Goal: Register for event/course: Sign up to attend an event or enroll in a course

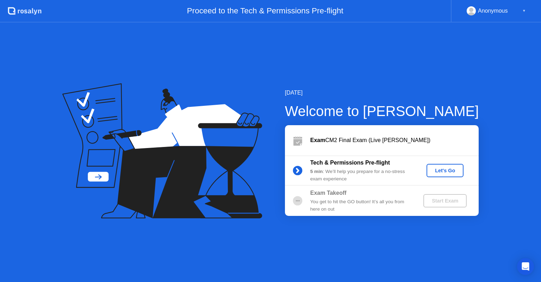
click at [448, 171] on div "Let's Go" at bounding box center [444, 171] width 31 height 6
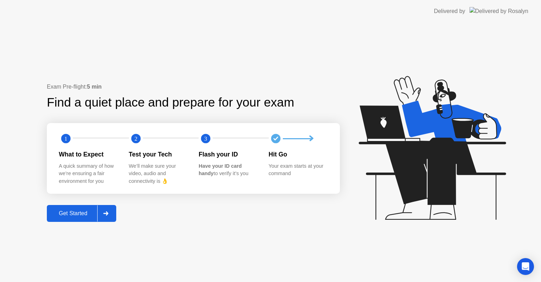
click at [107, 213] on icon at bounding box center [105, 214] width 5 height 4
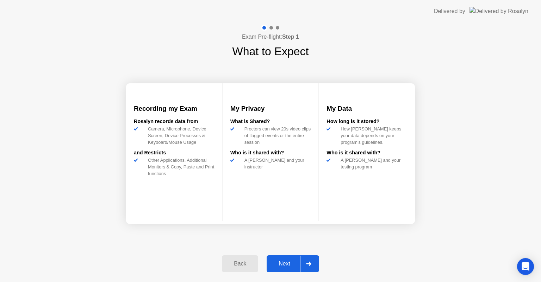
click at [312, 263] on div at bounding box center [308, 264] width 17 height 16
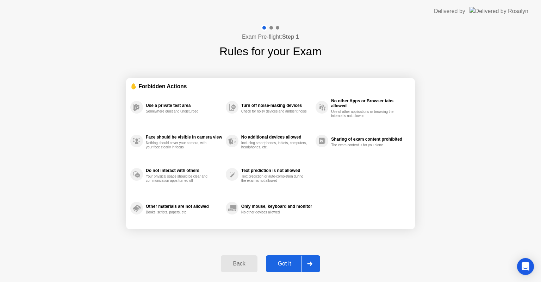
click at [312, 263] on icon at bounding box center [309, 264] width 5 height 4
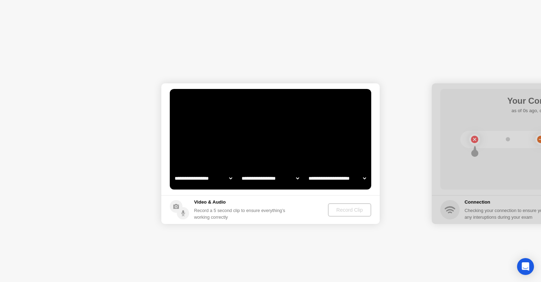
select select "**********"
select select "*******"
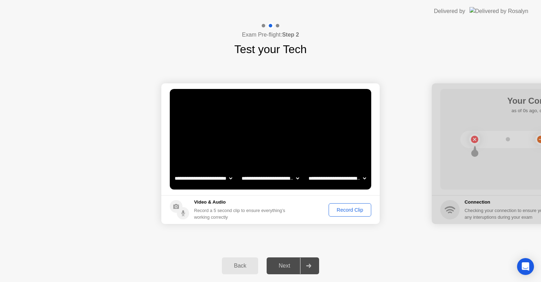
click at [351, 210] on div "Record Clip" at bounding box center [350, 210] width 38 height 6
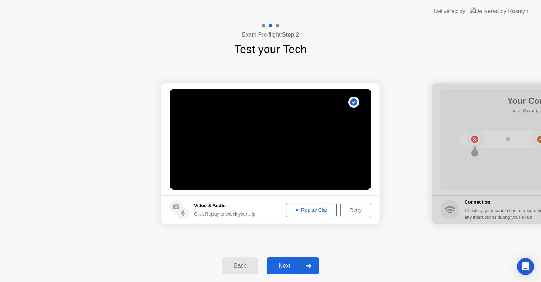
click at [307, 270] on div at bounding box center [308, 266] width 17 height 16
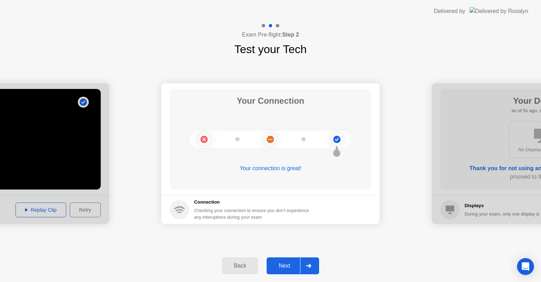
click at [290, 265] on div "Next" at bounding box center [284, 266] width 31 height 6
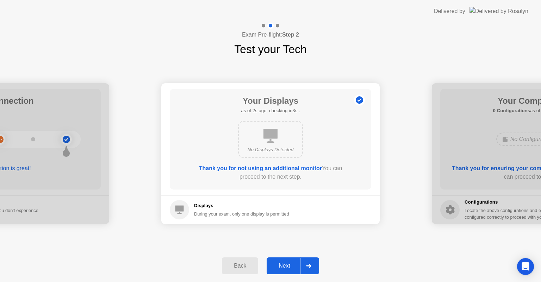
click at [290, 265] on div "Next" at bounding box center [284, 266] width 31 height 6
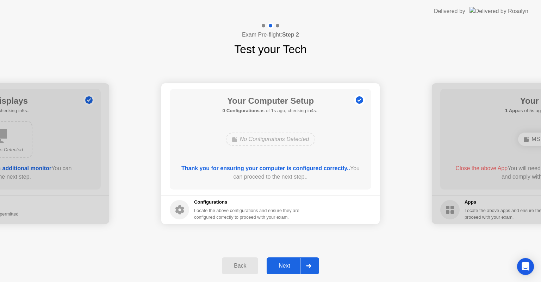
click at [290, 265] on div "Next" at bounding box center [284, 266] width 31 height 6
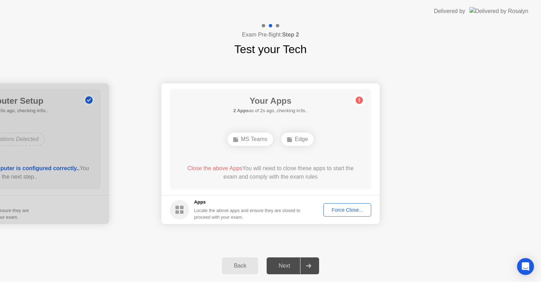
click at [346, 205] on button "Force Close..." at bounding box center [347, 210] width 48 height 13
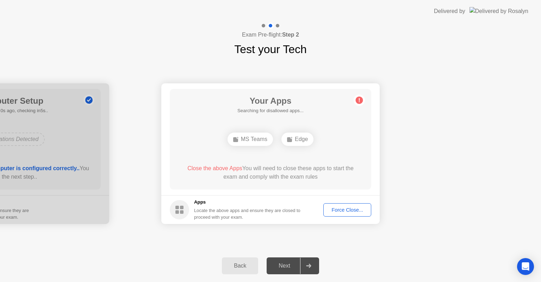
click at [344, 210] on div "Force Close..." at bounding box center [347, 210] width 43 height 6
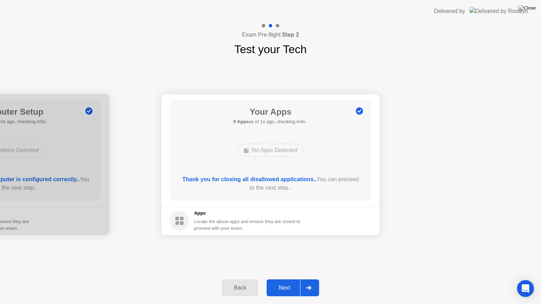
click at [437, 246] on div "**********" at bounding box center [270, 165] width 541 height 214
click at [290, 282] on div "Next" at bounding box center [284, 288] width 31 height 6
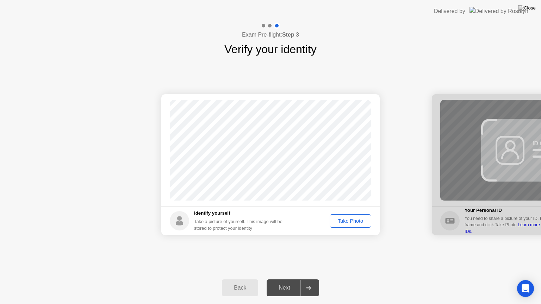
click at [351, 225] on button "Take Photo" at bounding box center [351, 220] width 42 height 13
click at [303, 282] on div at bounding box center [308, 288] width 17 height 16
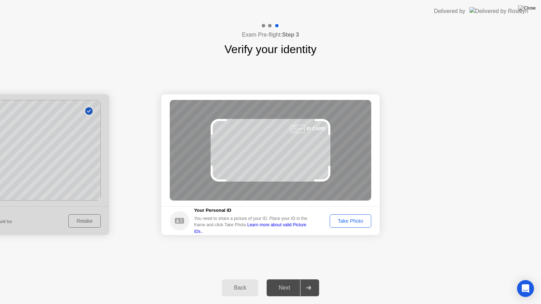
click at [358, 221] on div "Take Photo" at bounding box center [350, 221] width 37 height 6
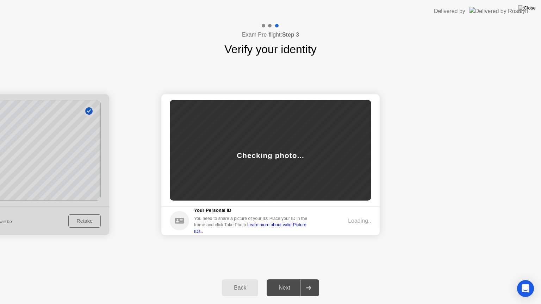
click at [239, 282] on button "Back" at bounding box center [240, 288] width 36 height 17
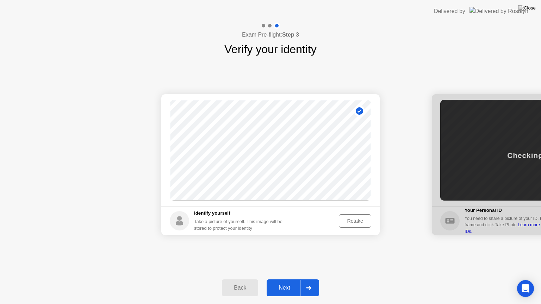
click at [309, 282] on icon at bounding box center [308, 288] width 5 height 4
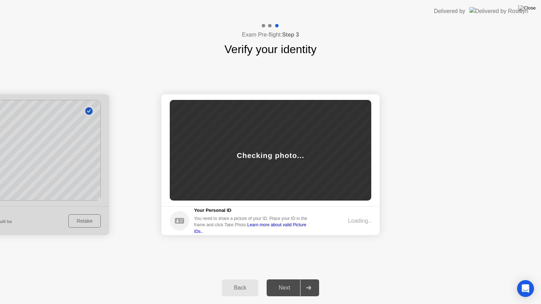
click at [305, 282] on div at bounding box center [308, 288] width 17 height 16
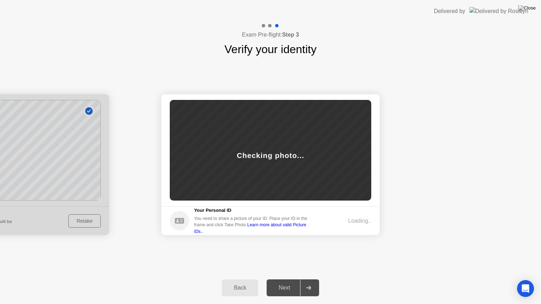
click at [305, 282] on div at bounding box center [308, 288] width 17 height 16
click at [237, 282] on div "Back" at bounding box center [240, 288] width 32 height 6
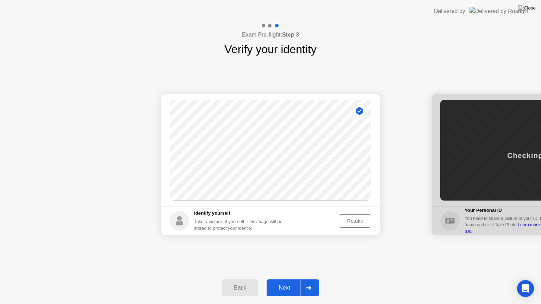
click at [309, 282] on div at bounding box center [308, 288] width 17 height 16
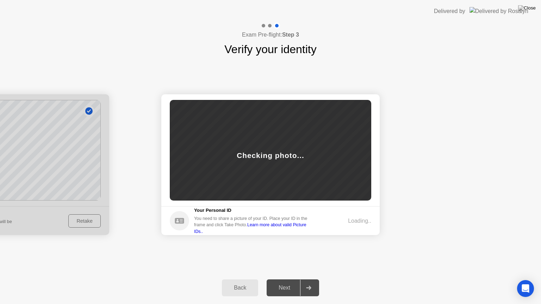
click at [236, 282] on div "Back" at bounding box center [240, 288] width 32 height 6
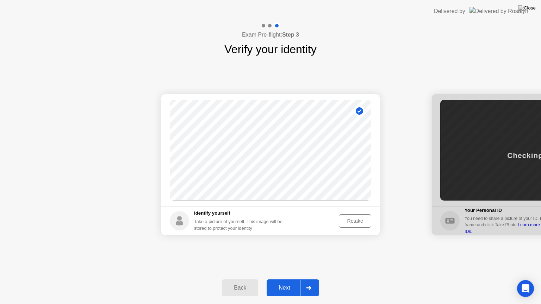
click at [313, 282] on div at bounding box center [308, 288] width 17 height 16
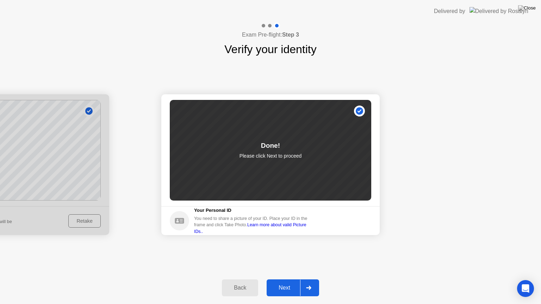
click at [310, 282] on icon at bounding box center [308, 288] width 5 height 4
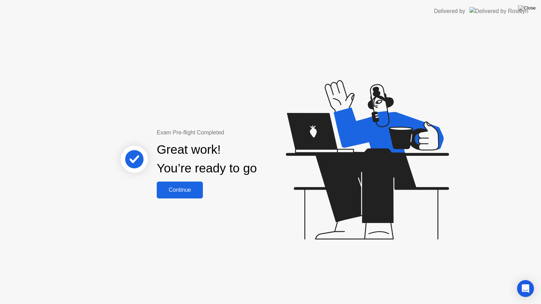
click at [184, 193] on div "Continue" at bounding box center [180, 190] width 42 height 6
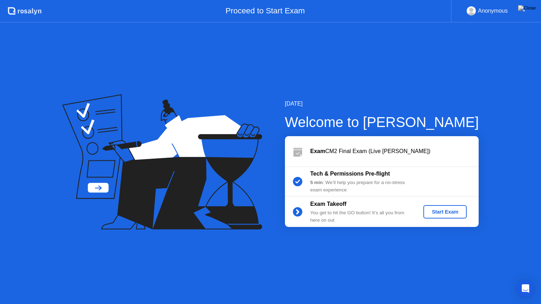
click at [445, 214] on div "Start Exam" at bounding box center [445, 212] width 38 height 6
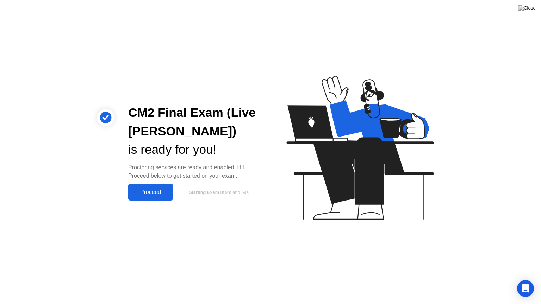
click at [153, 191] on div "Proceed" at bounding box center [150, 192] width 41 height 6
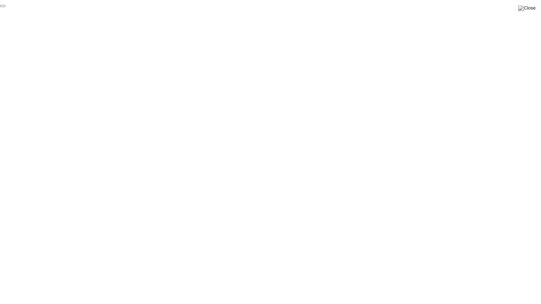
click div "End Proctoring Session"
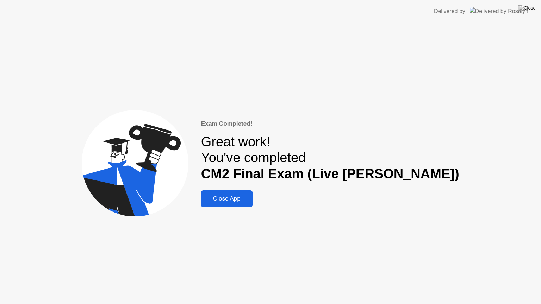
click at [250, 202] on div "Close App" at bounding box center [226, 198] width 47 height 7
